Goal: Task Accomplishment & Management: Complete application form

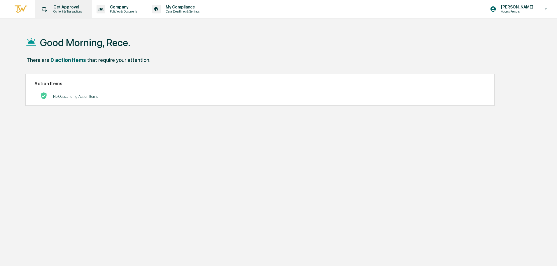
click at [62, 6] on p "Get Approval" at bounding box center [67, 7] width 36 height 5
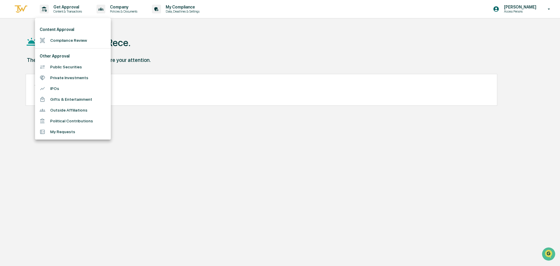
click at [79, 41] on li "Compliance Review" at bounding box center [73, 40] width 76 height 11
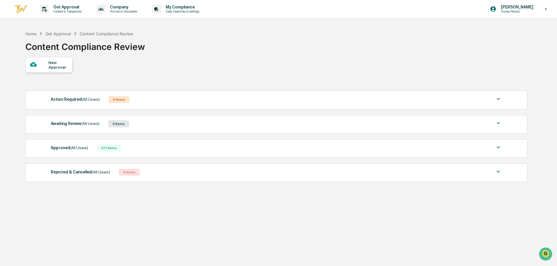
click at [134, 151] on div "Approved (All Users) 217 Items" at bounding box center [276, 148] width 451 height 8
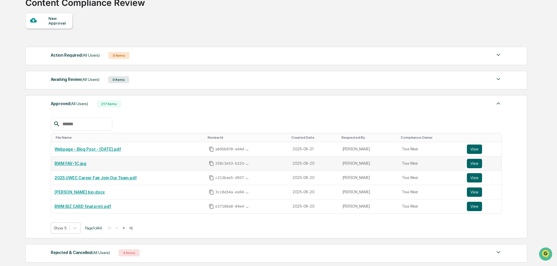
scroll to position [58, 0]
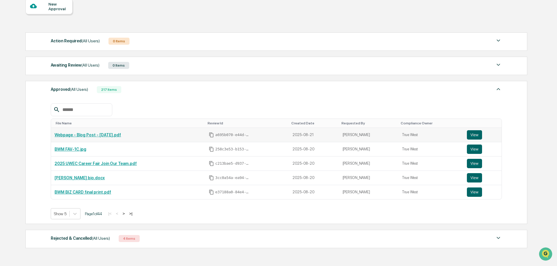
click at [93, 135] on link "Webpage - Blog Post - [DATE].pdf" at bounding box center [88, 134] width 66 height 5
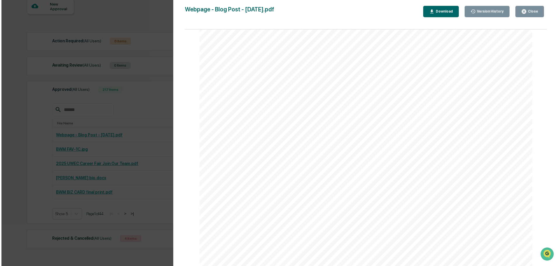
scroll to position [1558, 0]
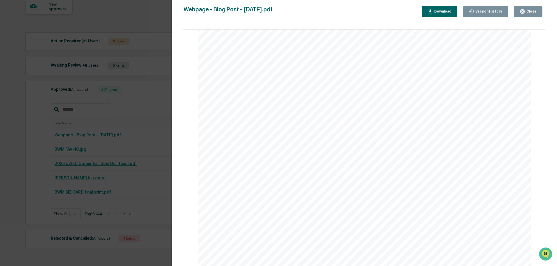
drag, startPoint x: 544, startPoint y: 205, endPoint x: 2, endPoint y: 13, distance: 574.5
click at [103, 28] on div "Version History [DATE] 03:45 PM [PERSON_NAME] [DATE] 10:53 PM [PERSON_NAME] Web…" at bounding box center [278, 133] width 557 height 266
drag, startPoint x: 143, startPoint y: 9, endPoint x: 181, endPoint y: 9, distance: 37.9
click at [143, 9] on div "Version History [DATE] 03:45 PM [PERSON_NAME] [DATE] 10:53 PM [PERSON_NAME] Web…" at bounding box center [278, 133] width 557 height 266
click at [95, 13] on div "Version History [DATE] 03:45 PM [PERSON_NAME] [DATE] 10:53 PM [PERSON_NAME] Web…" at bounding box center [278, 133] width 557 height 266
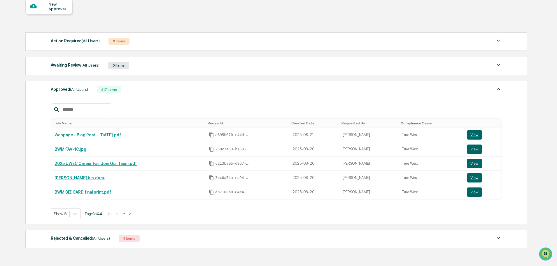
click at [56, 6] on div "New Approval" at bounding box center [58, 6] width 20 height 9
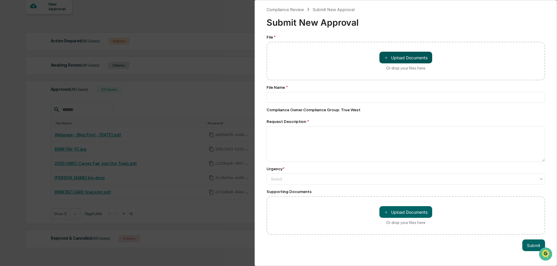
click at [393, 54] on button "＋ Upload Documents" at bounding box center [405, 58] width 53 height 12
type input "**********"
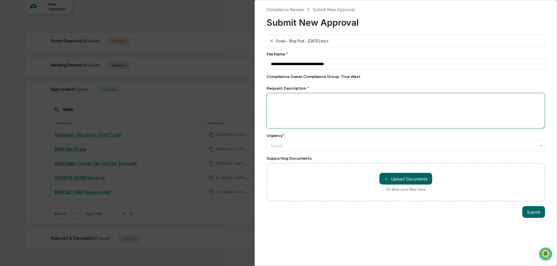
click at [308, 103] on textarea at bounding box center [406, 111] width 278 height 36
type textarea "**********"
click at [303, 145] on div at bounding box center [403, 146] width 265 height 6
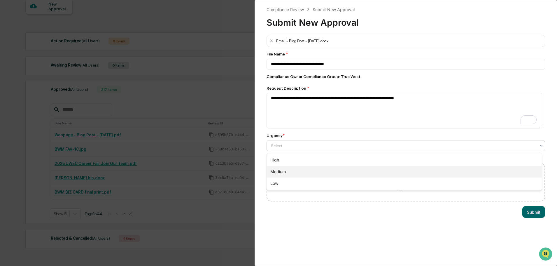
click at [301, 174] on div "Medium" at bounding box center [404, 172] width 275 height 12
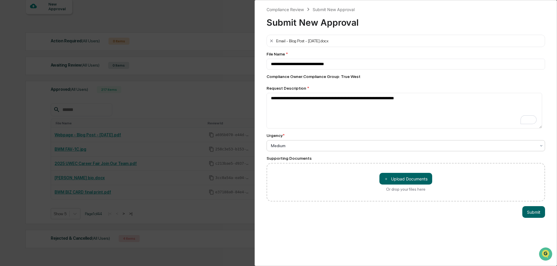
click at [412, 191] on div "Or drop your files here" at bounding box center [405, 189] width 39 height 5
click at [0, 0] on input "＋ Upload Documents Or drop your files here" at bounding box center [0, 0] width 0 height 0
click at [539, 225] on button "Submit" at bounding box center [533, 224] width 23 height 12
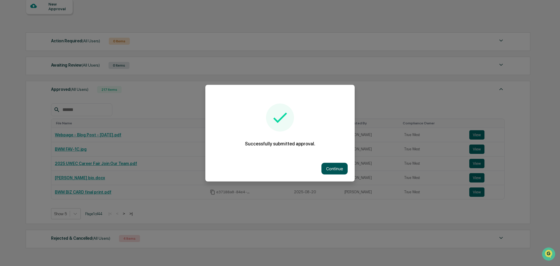
click at [332, 168] on button "Continue" at bounding box center [334, 168] width 26 height 12
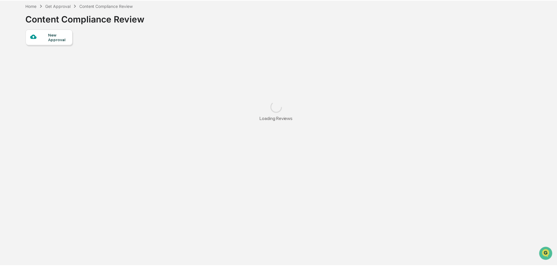
scroll to position [28, 0]
